Goal: Information Seeking & Learning: Check status

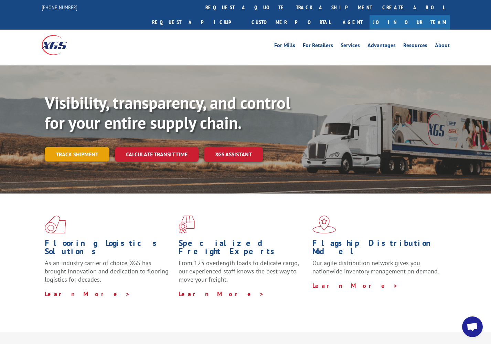
click at [89, 147] on link "Track shipment" at bounding box center [77, 154] width 65 height 14
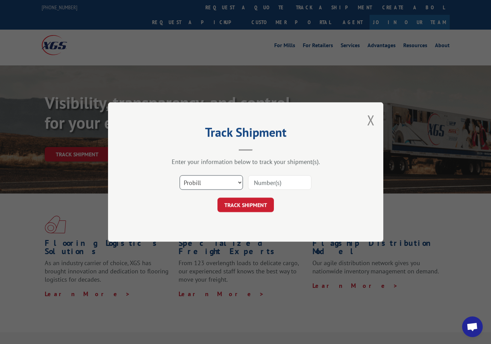
select select "bol"
click at [258, 185] on input at bounding box center [279, 182] width 63 height 14
paste input "0500122"
type input "0500122"
click at [248, 206] on button "TRACK SHIPMENT" at bounding box center [246, 205] width 56 height 14
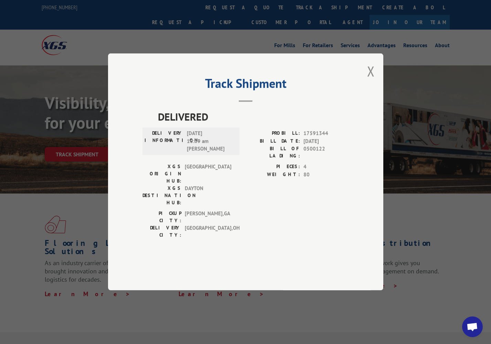
click at [110, 76] on div "Track Shipment DELIVERED DELIVERY INFORMATION: 09/03/2025 10:09 am Pat Draheim …" at bounding box center [246, 171] width 276 height 237
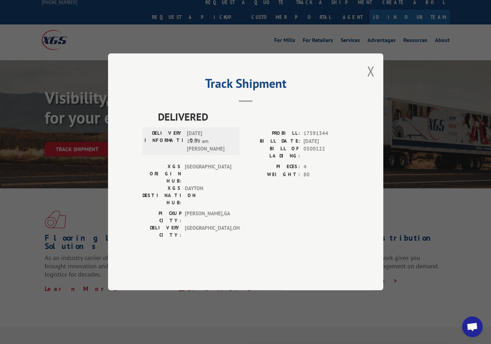
scroll to position [7, 0]
